Goal: Feedback & Contribution: Leave review/rating

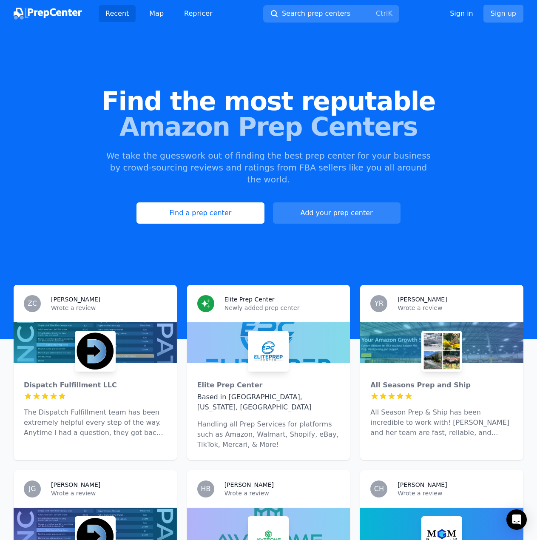
click at [497, 17] on link "Sign up" at bounding box center [503, 14] width 40 height 18
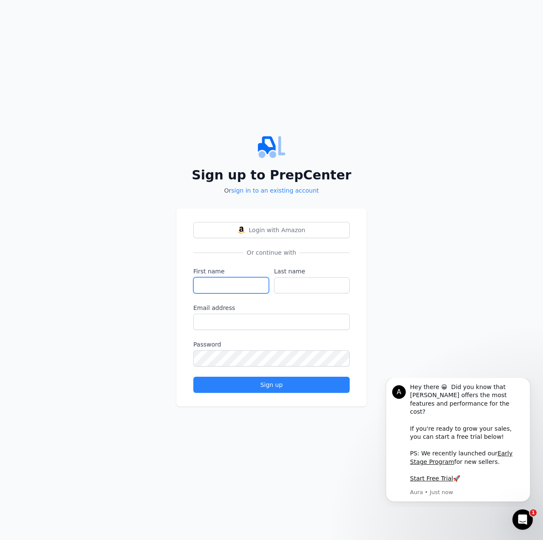
click at [244, 291] on input "First name" at bounding box center [231, 285] width 76 height 16
type input "[PERSON_NAME]"
type input "Helios"
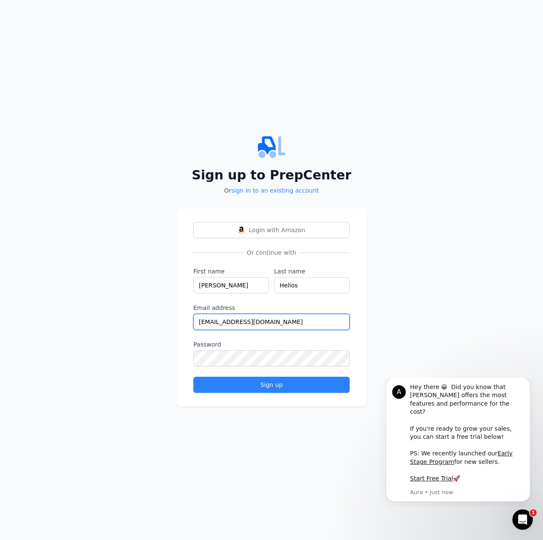
type input "[EMAIL_ADDRESS][DOMAIN_NAME]"
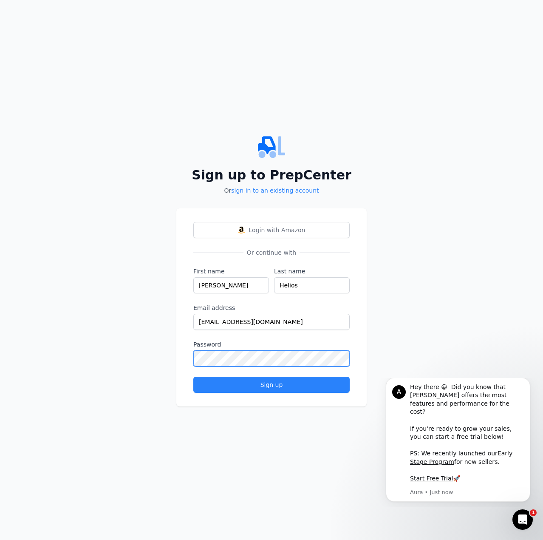
click at [193, 377] on button "Sign up" at bounding box center [271, 385] width 156 height 16
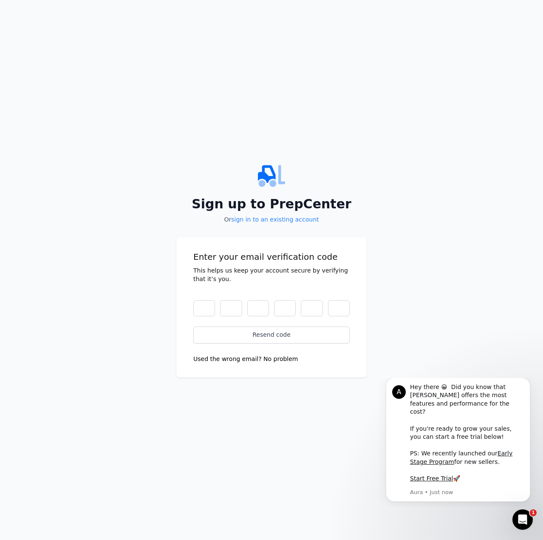
click at [280, 359] on button "Used the wrong email? No problem" at bounding box center [245, 359] width 105 height 9
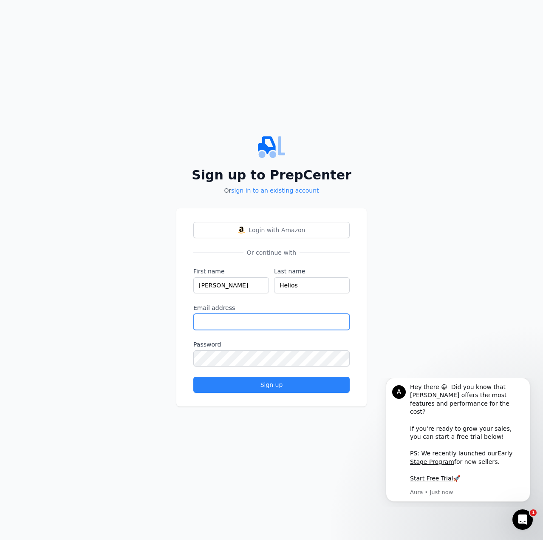
click at [293, 325] on input "Email address" at bounding box center [271, 322] width 156 height 16
drag, startPoint x: 261, startPoint y: 322, endPoint x: 280, endPoint y: 325, distance: 19.8
click at [264, 322] on input "[EMAIL_ADDRESS][DOMAIN_NAME]" at bounding box center [271, 322] width 156 height 16
type input "[EMAIL_ADDRESS][DOMAIN_NAME]"
click at [193, 377] on button "Sign up" at bounding box center [271, 385] width 156 height 16
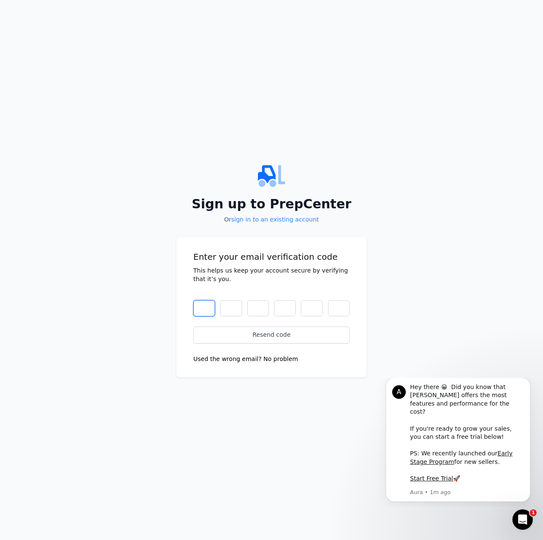
click at [212, 312] on input "text" at bounding box center [204, 308] width 22 height 16
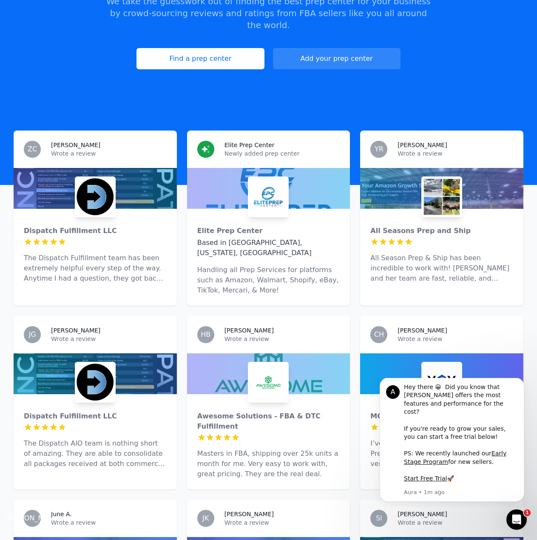
scroll to position [298, 0]
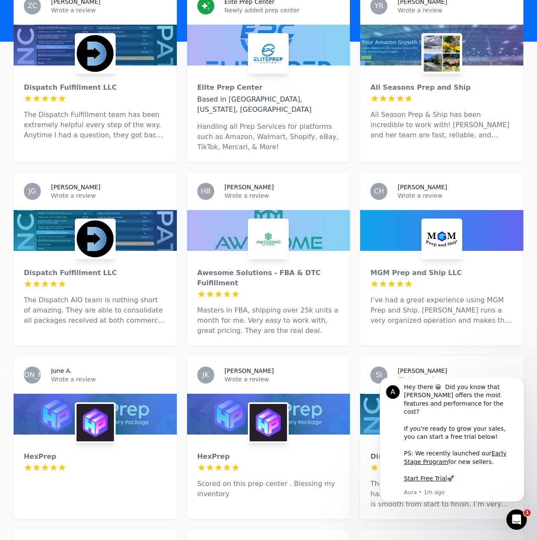
click at [242, 394] on div at bounding box center [268, 414] width 163 height 41
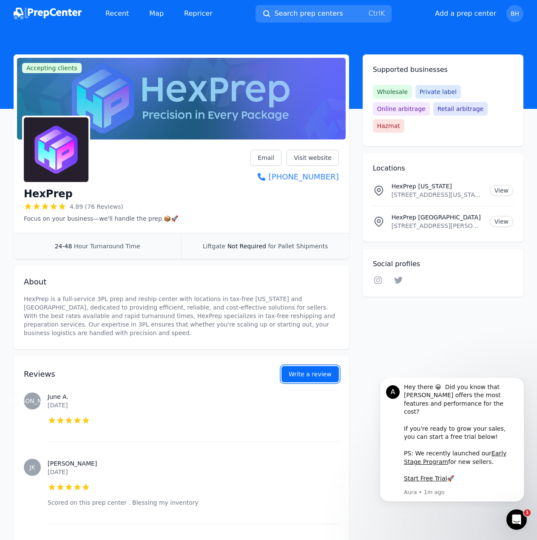
click at [299, 373] on button "Write a review" at bounding box center [309, 374] width 57 height 16
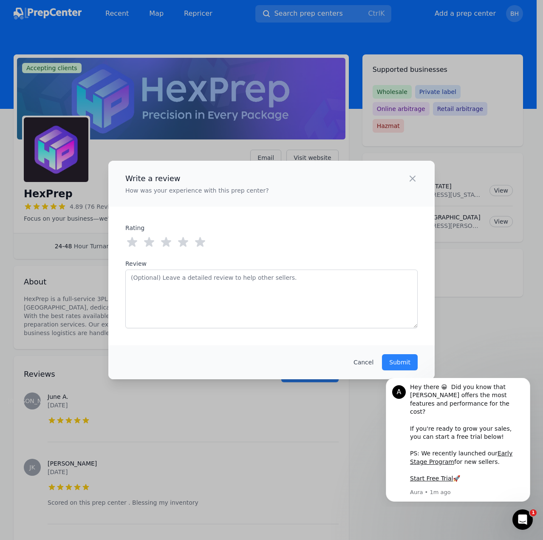
click at [202, 244] on icon at bounding box center [200, 242] width 10 height 10
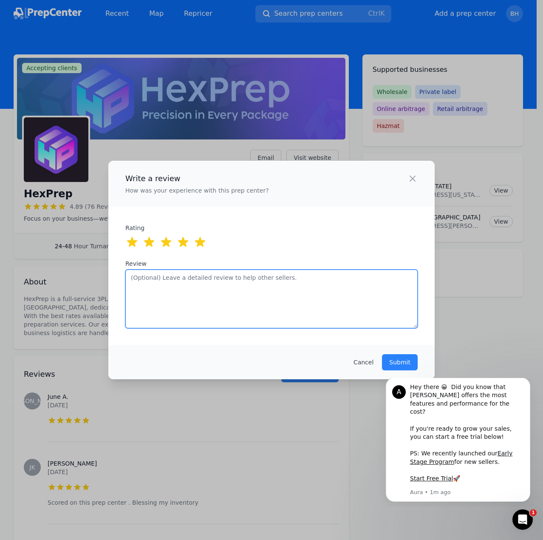
click at [220, 285] on textarea "Review" at bounding box center [271, 299] width 292 height 59
type textarea "Support has been A1. Newer to the game so I needed a prepcenter that can grow a…"
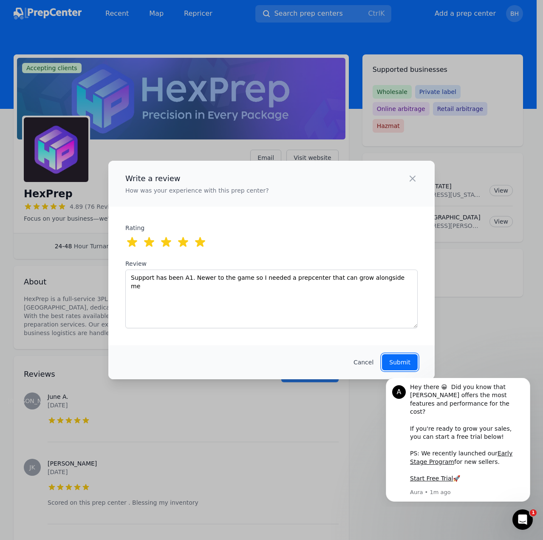
click at [398, 362] on p "Submit" at bounding box center [399, 362] width 21 height 9
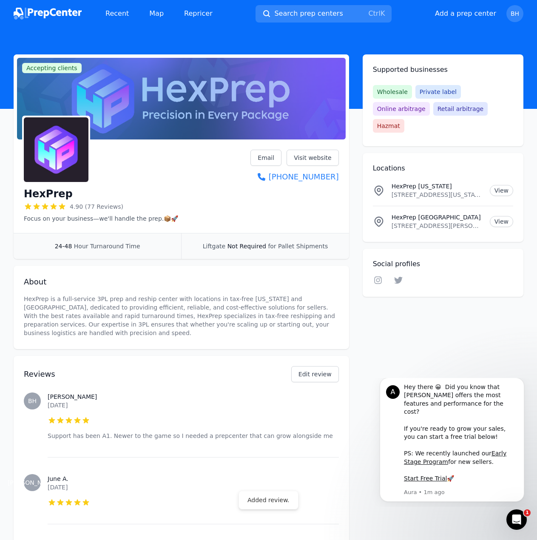
click at [59, 15] on img at bounding box center [48, 14] width 68 height 12
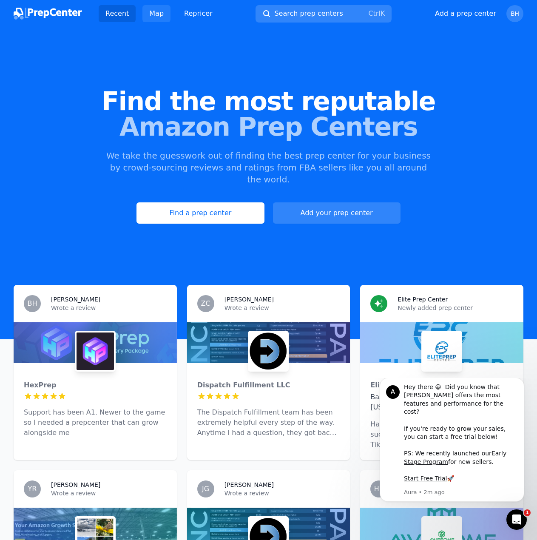
click at [142, 12] on link "Map" at bounding box center [156, 13] width 28 height 17
